Goal: Task Accomplishment & Management: Use online tool/utility

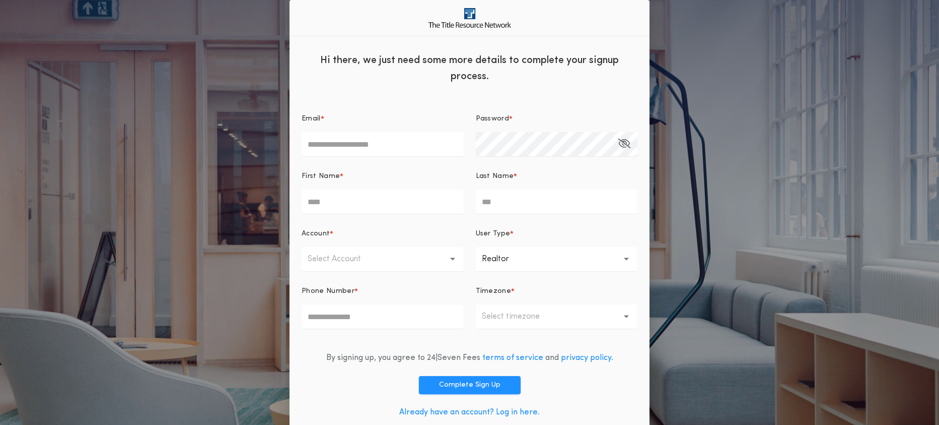
click at [511, 410] on link "Already have an account? Log in here." at bounding box center [469, 412] width 140 height 8
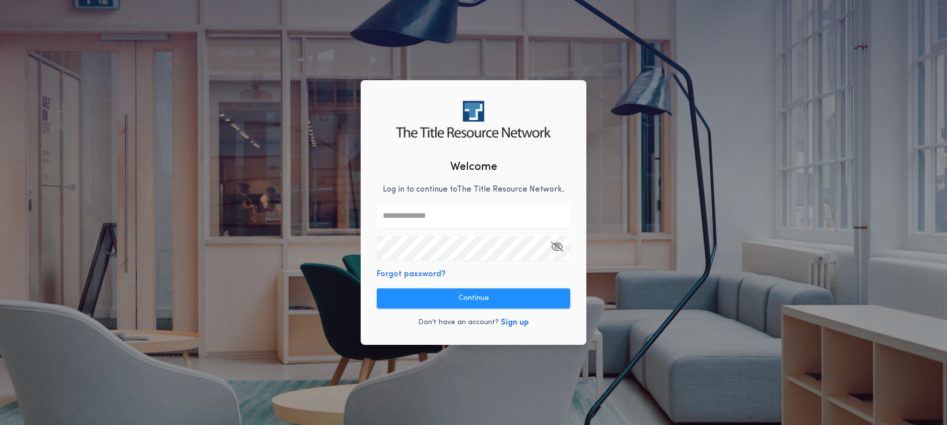
click at [417, 224] on input "text" at bounding box center [473, 215] width 193 height 24
type input "**********"
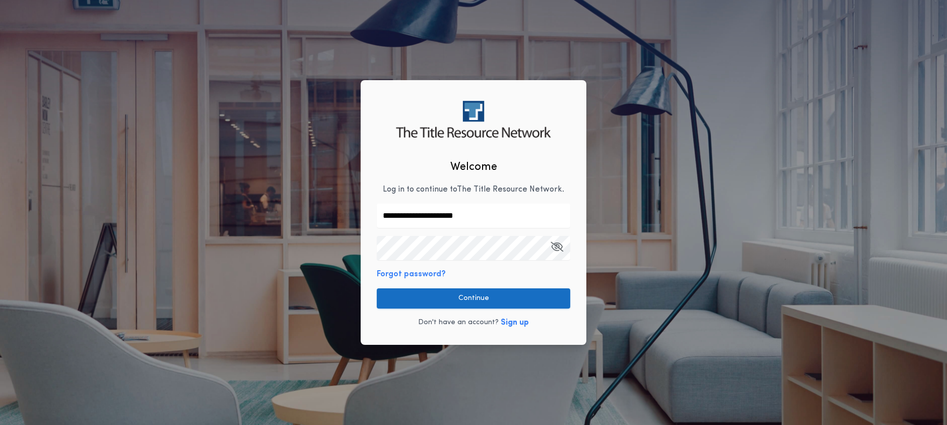
click at [444, 295] on button "Continue" at bounding box center [473, 298] width 193 height 20
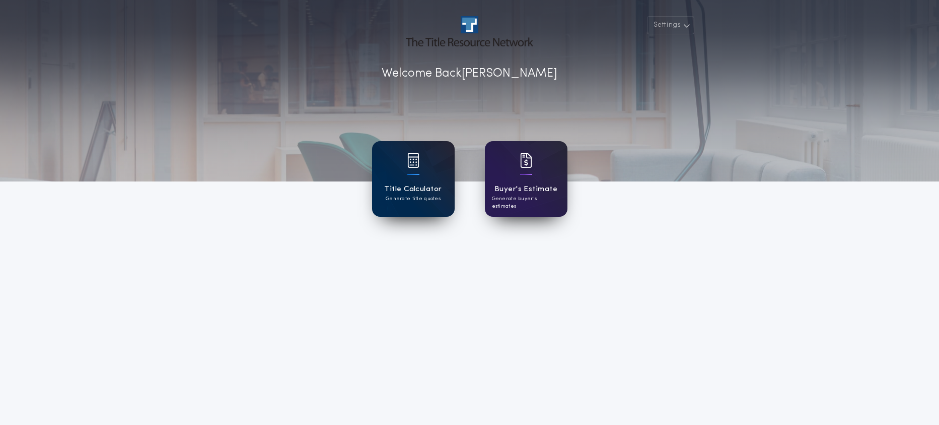
click at [417, 195] on p "Generate title quotes" at bounding box center [413, 199] width 55 height 8
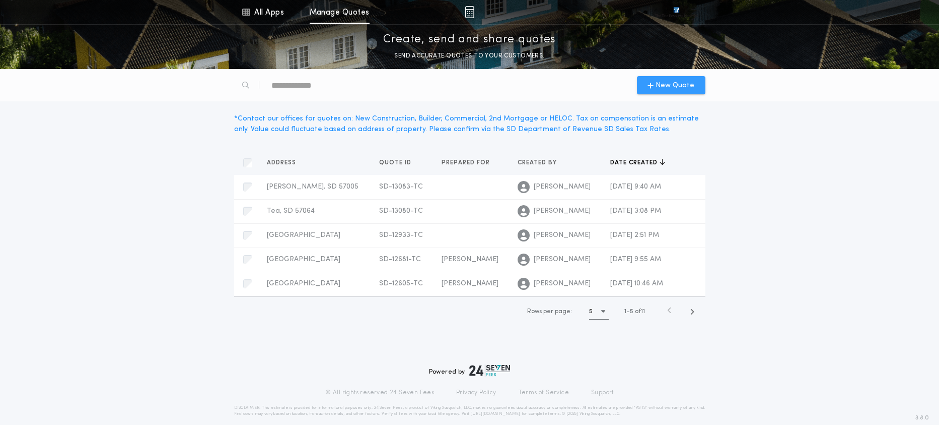
click at [670, 87] on span "New Quote" at bounding box center [675, 85] width 39 height 11
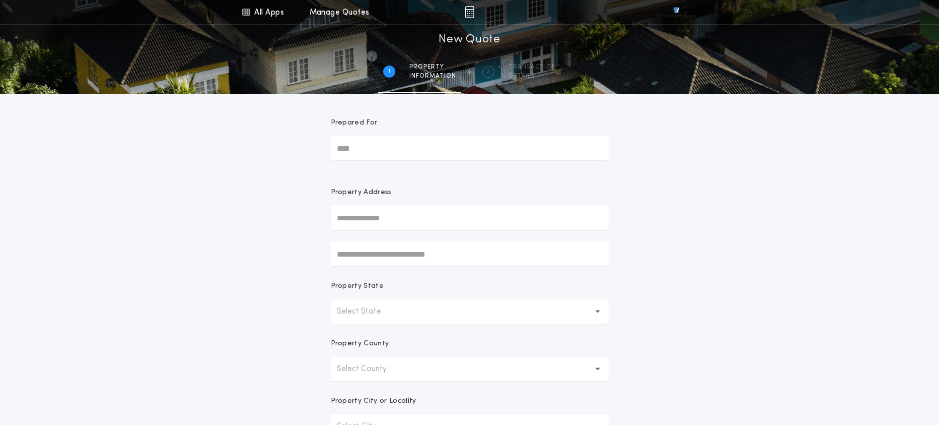
click at [373, 153] on input "Prepared For" at bounding box center [470, 148] width 278 height 24
drag, startPoint x: 283, startPoint y: 192, endPoint x: 322, endPoint y: 207, distance: 42.7
click at [283, 192] on div "All Apps Title Calculator Buyer's Estimate Menu All Apps Manage Quotes 1 /2 New…" at bounding box center [469, 288] width 939 height 576
click at [372, 216] on input "text" at bounding box center [470, 217] width 278 height 24
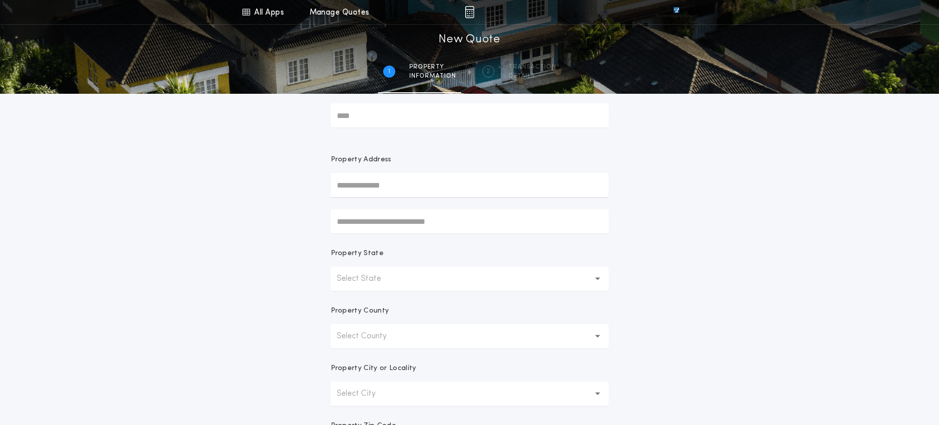
scroll to position [50, 0]
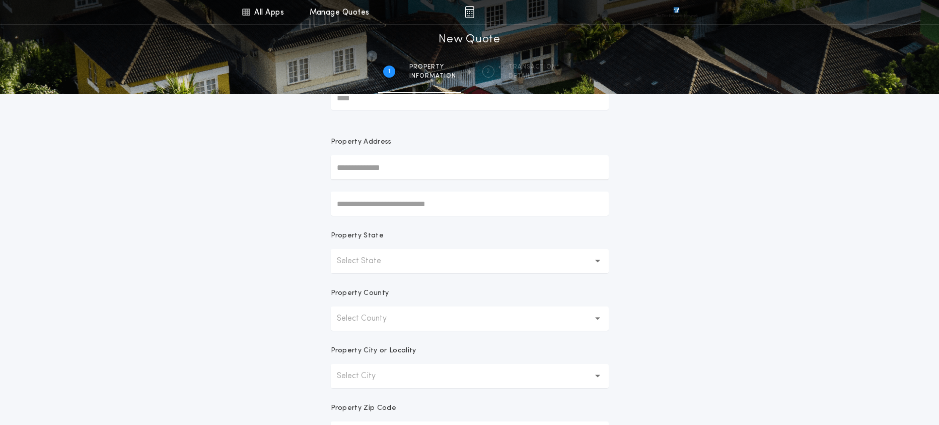
click at [441, 260] on button "Select State" at bounding box center [470, 261] width 278 height 24
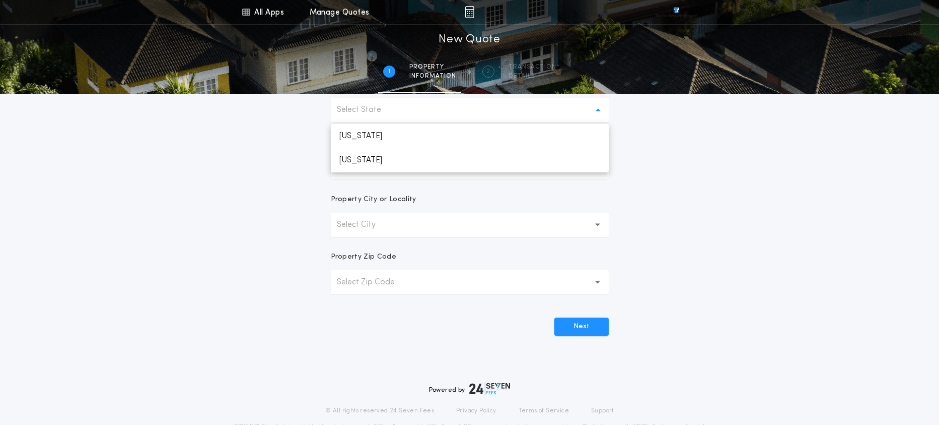
click at [290, 184] on div "All Apps Title Calculator Buyer's Estimate Menu All Apps Manage Quotes 1 /2 New…" at bounding box center [469, 87] width 939 height 576
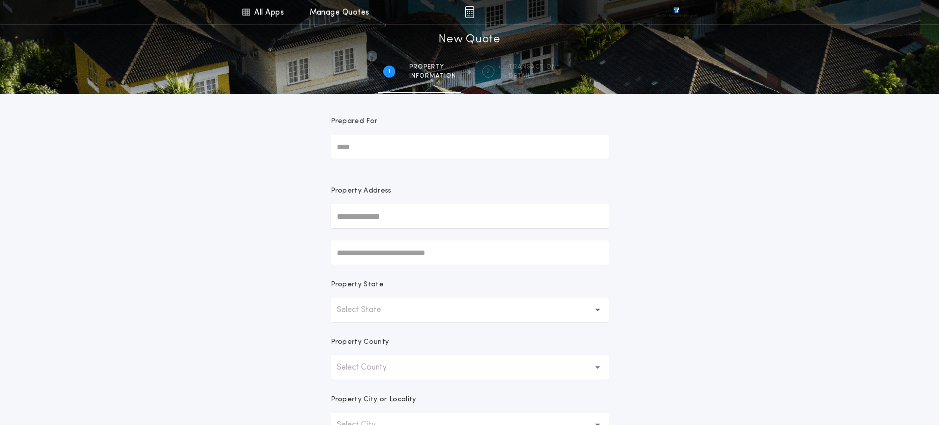
scroll to position [0, 0]
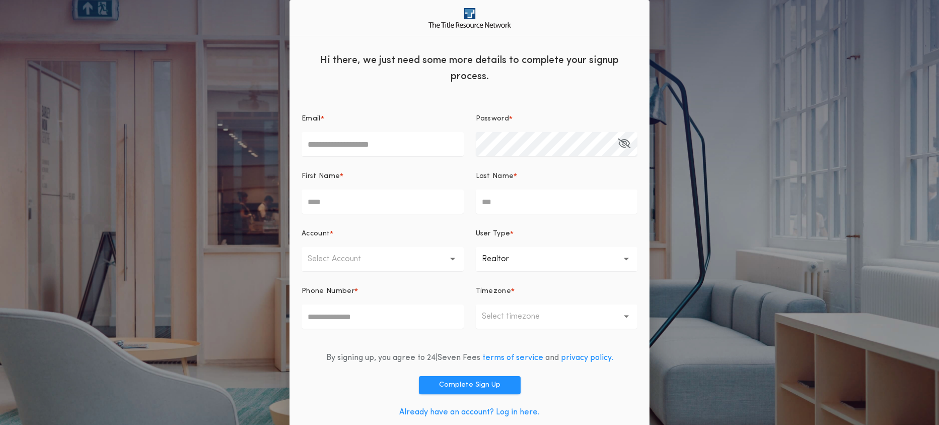
click at [509, 412] on link "Already have an account? Log in here." at bounding box center [469, 412] width 140 height 8
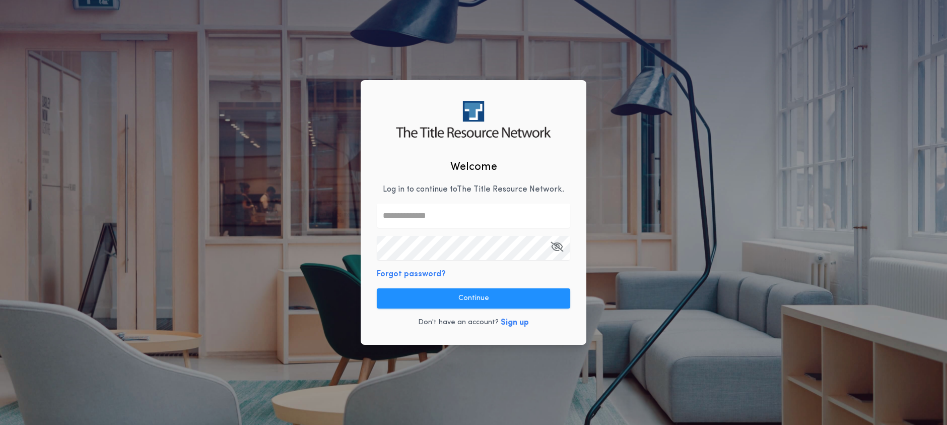
click at [415, 215] on input "text" at bounding box center [473, 215] width 193 height 24
type input "**********"
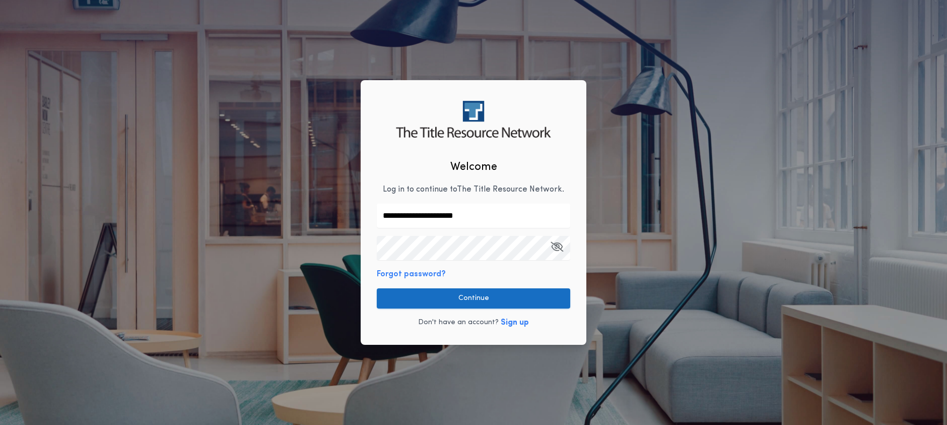
click at [465, 306] on button "Continue" at bounding box center [473, 298] width 193 height 20
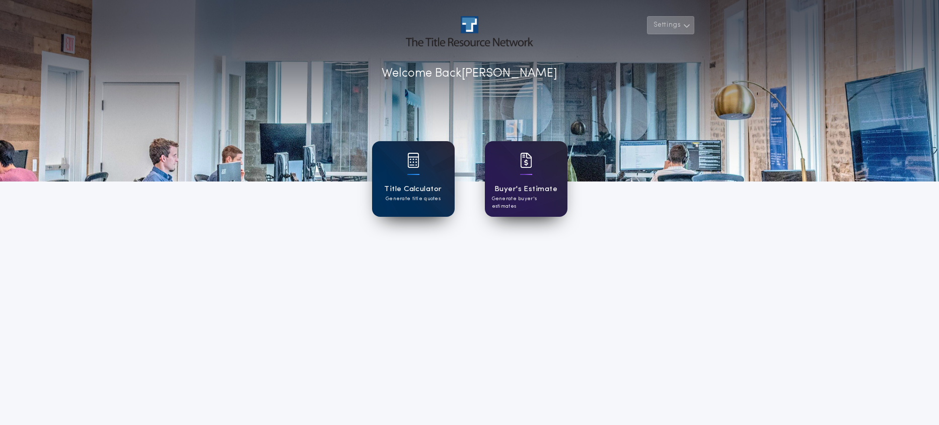
click at [665, 24] on button "Settings" at bounding box center [670, 25] width 47 height 18
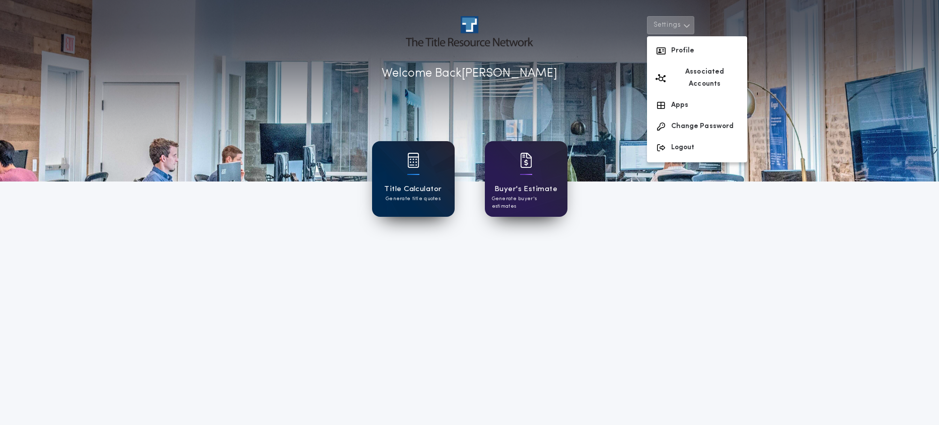
click at [416, 178] on div at bounding box center [413, 167] width 12 height 28
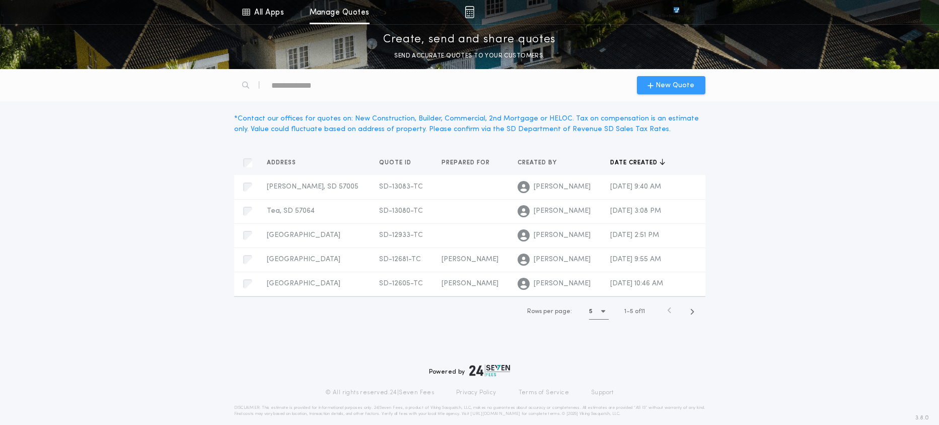
click at [666, 86] on span "New Quote" at bounding box center [675, 85] width 39 height 11
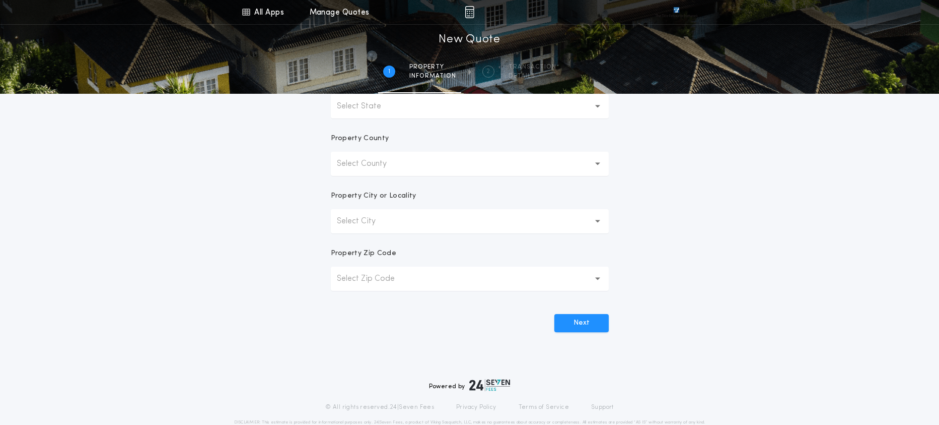
scroll to position [181, 0]
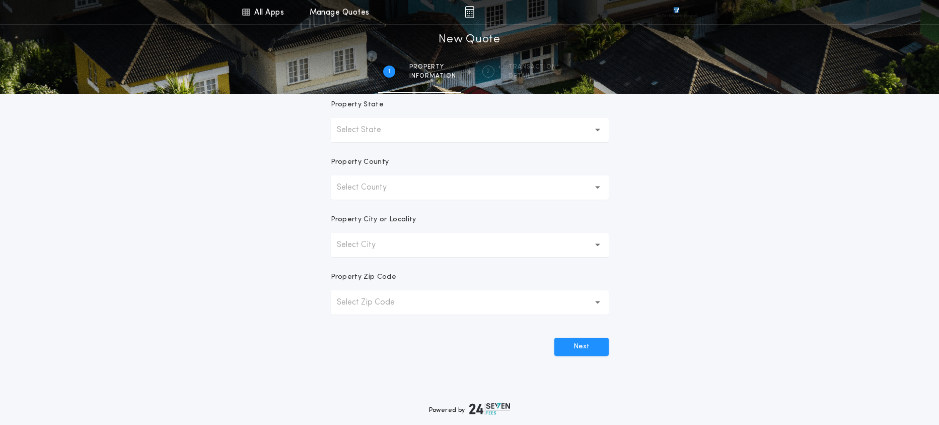
click at [401, 132] on button "Select State" at bounding box center [470, 130] width 278 height 24
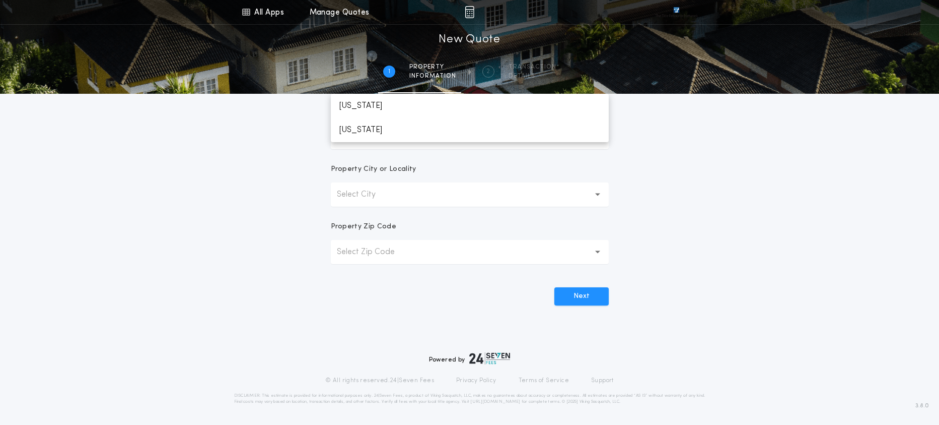
click at [255, 191] on div "All Apps Title Calculator Buyer's Estimate Menu All Apps Manage Quotes 1 /2 New…" at bounding box center [469, 56] width 939 height 576
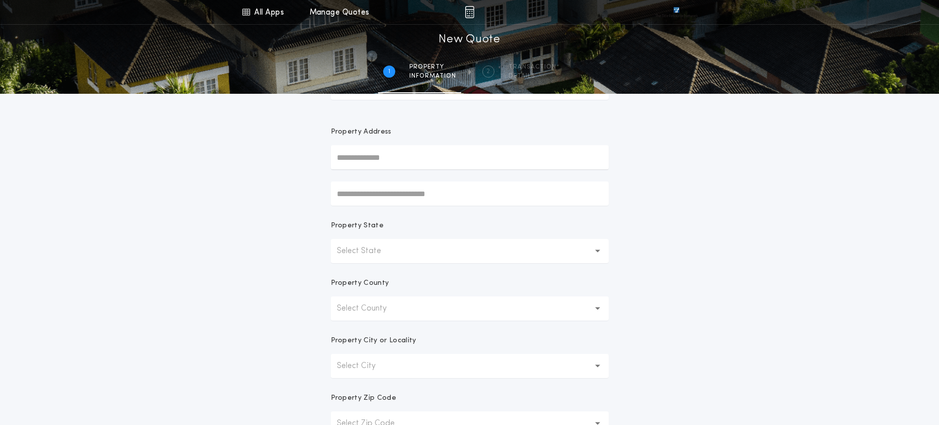
scroll to position [0, 0]
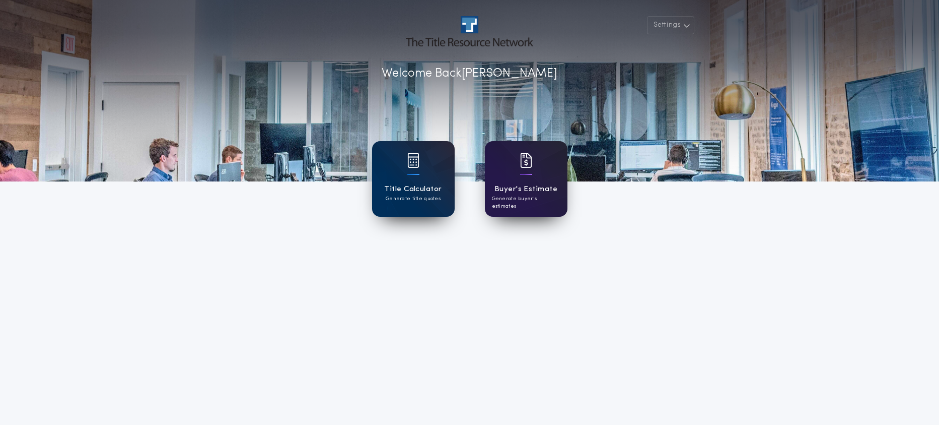
click at [516, 181] on div "Buyer's Estimate Generate buyer's estimates" at bounding box center [526, 179] width 83 height 76
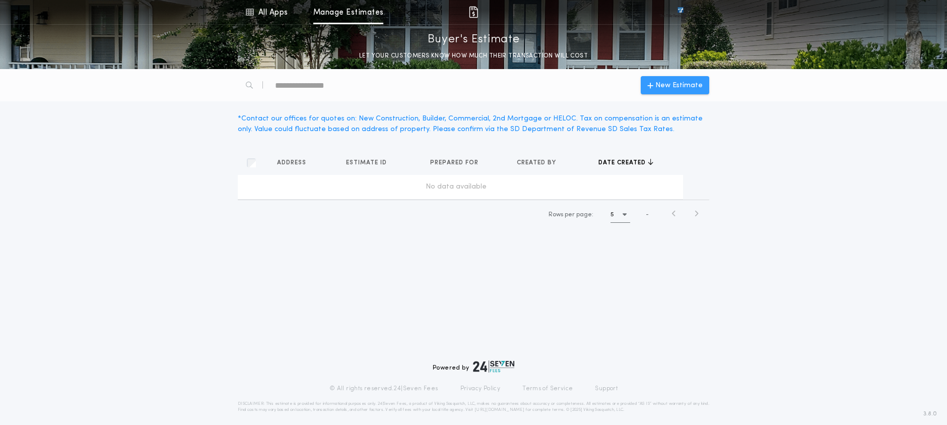
click at [677, 81] on span "New Estimate" at bounding box center [678, 85] width 47 height 11
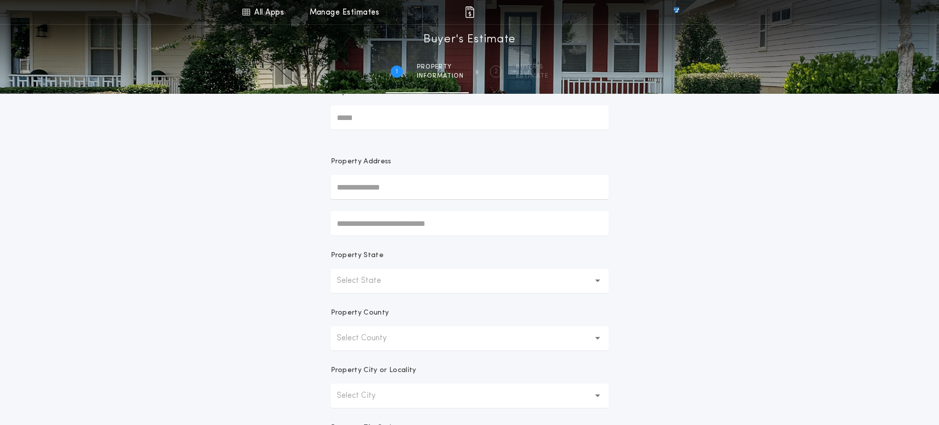
scroll to position [151, 0]
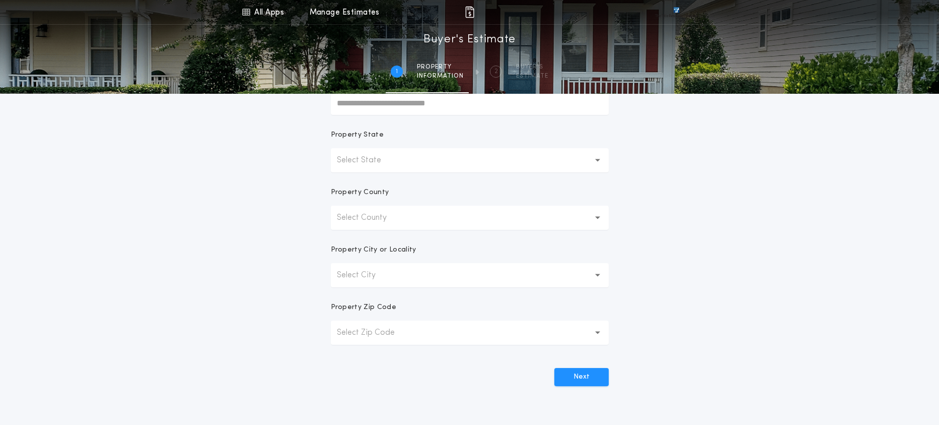
click at [400, 159] on button "Select State" at bounding box center [470, 160] width 278 height 24
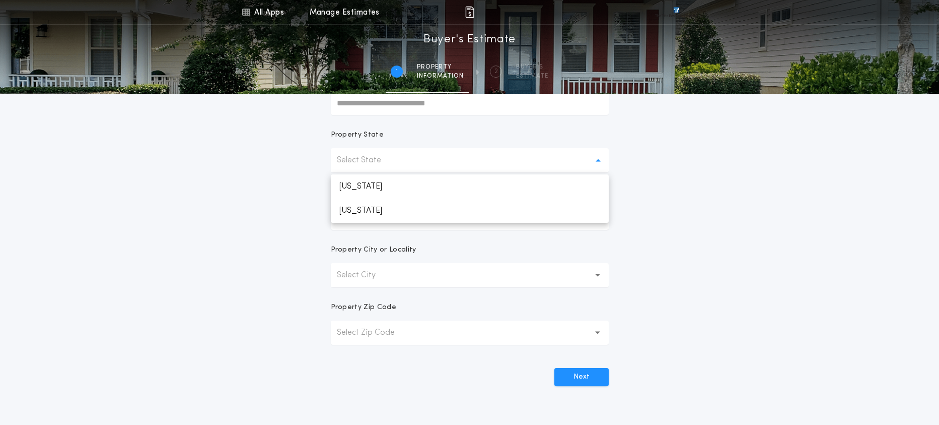
click at [244, 185] on div "All Apps Title Calculator Buyer's Estimate Menu All Apps Manage Estimates 1 /2 …" at bounding box center [469, 137] width 939 height 576
